Goal: Task Accomplishment & Management: Manage account settings

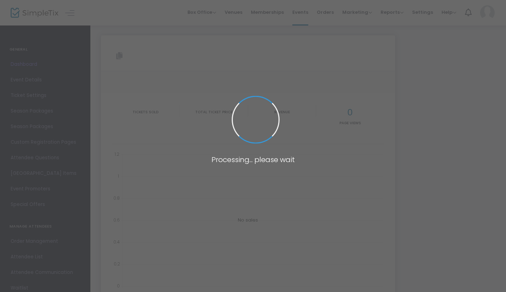
type input "[URL][DOMAIN_NAME]"
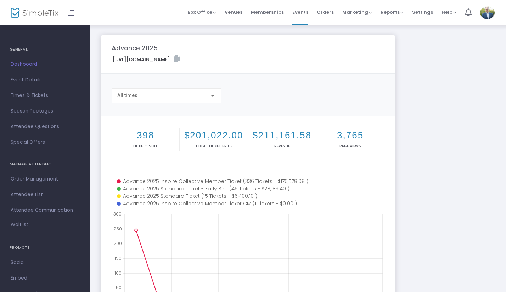
click at [18, 224] on span "Waitlist" at bounding box center [20, 225] width 18 height 7
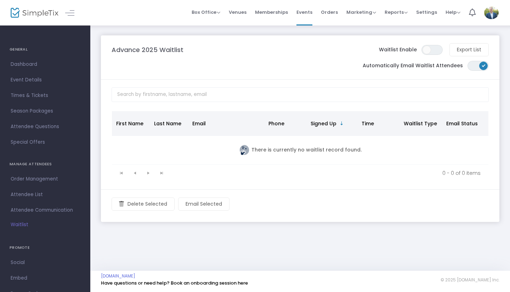
click at [32, 62] on span "Dashboard" at bounding box center [45, 64] width 69 height 9
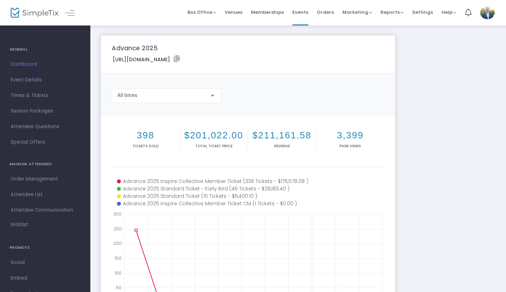
click at [37, 93] on span "Times & Tickets" at bounding box center [45, 95] width 69 height 9
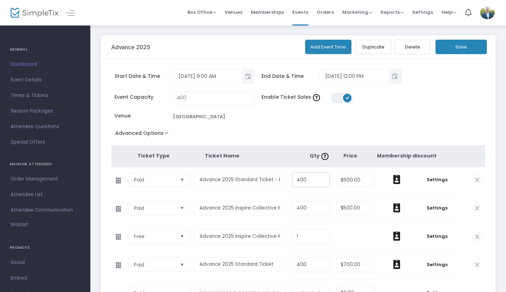
click at [316, 181] on input "400" at bounding box center [311, 179] width 37 height 13
type input "402"
type input "$600.00"
type input "402"
type input "$500.00"
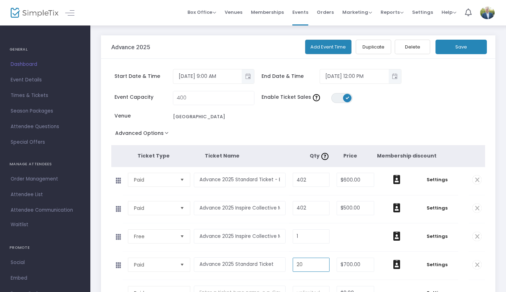
type input "2"
type input "402"
click at [191, 99] on input "400" at bounding box center [213, 97] width 81 height 13
type input "402"
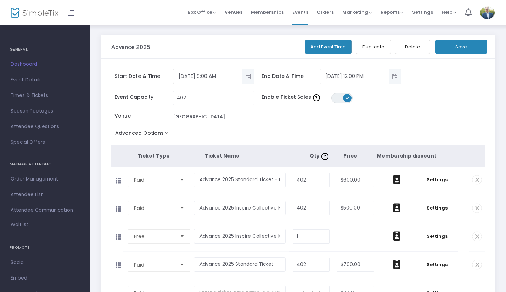
click at [445, 45] on button "Save" at bounding box center [461, 47] width 51 height 15
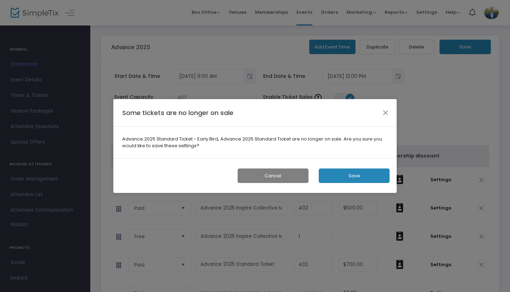
click at [353, 177] on button "Save" at bounding box center [354, 176] width 71 height 15
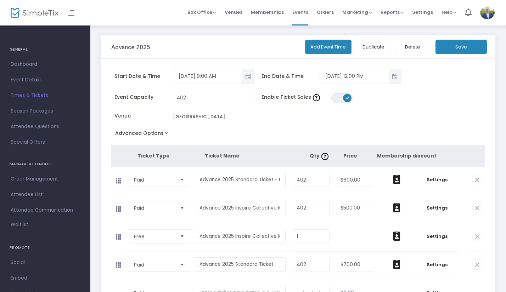
click at [33, 67] on span "Dashboard" at bounding box center [45, 64] width 69 height 9
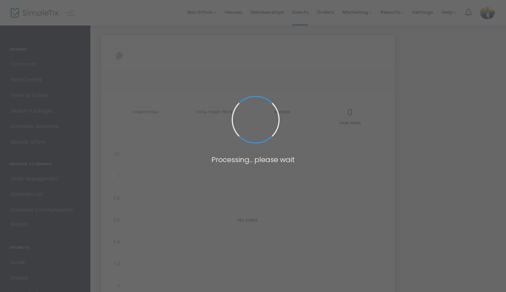
type input "https://www.simpletix.com/e/advance-2025-tickets-191720"
type input "[URL][DOMAIN_NAME]"
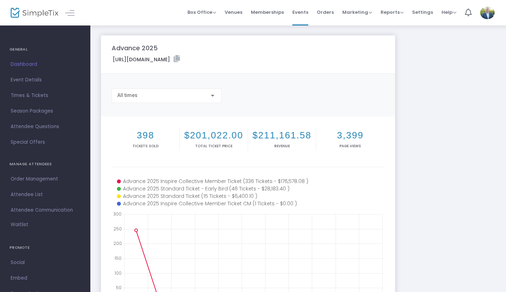
click at [26, 63] on span "Dashboard" at bounding box center [45, 64] width 69 height 9
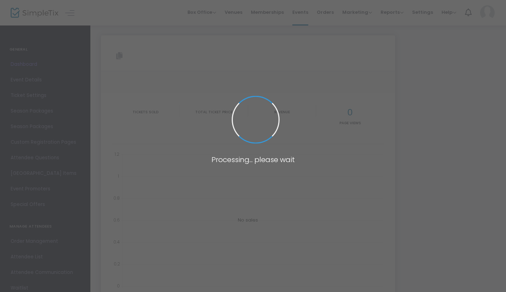
type input "[URL][DOMAIN_NAME]"
type input "https://www.simpletix.com/e/advance-2025-tickets-191720"
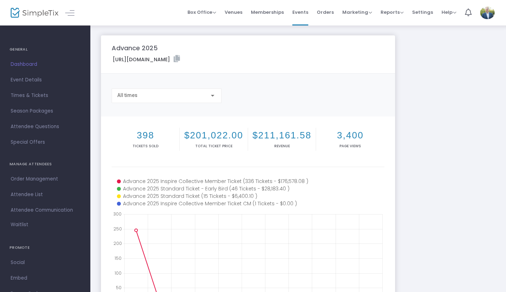
click at [303, 15] on span "Events" at bounding box center [300, 12] width 16 height 18
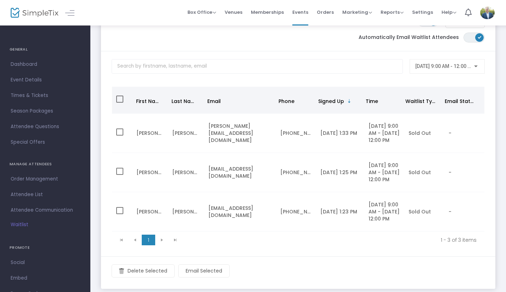
scroll to position [14, 0]
